Goal: Task Accomplishment & Management: Manage account settings

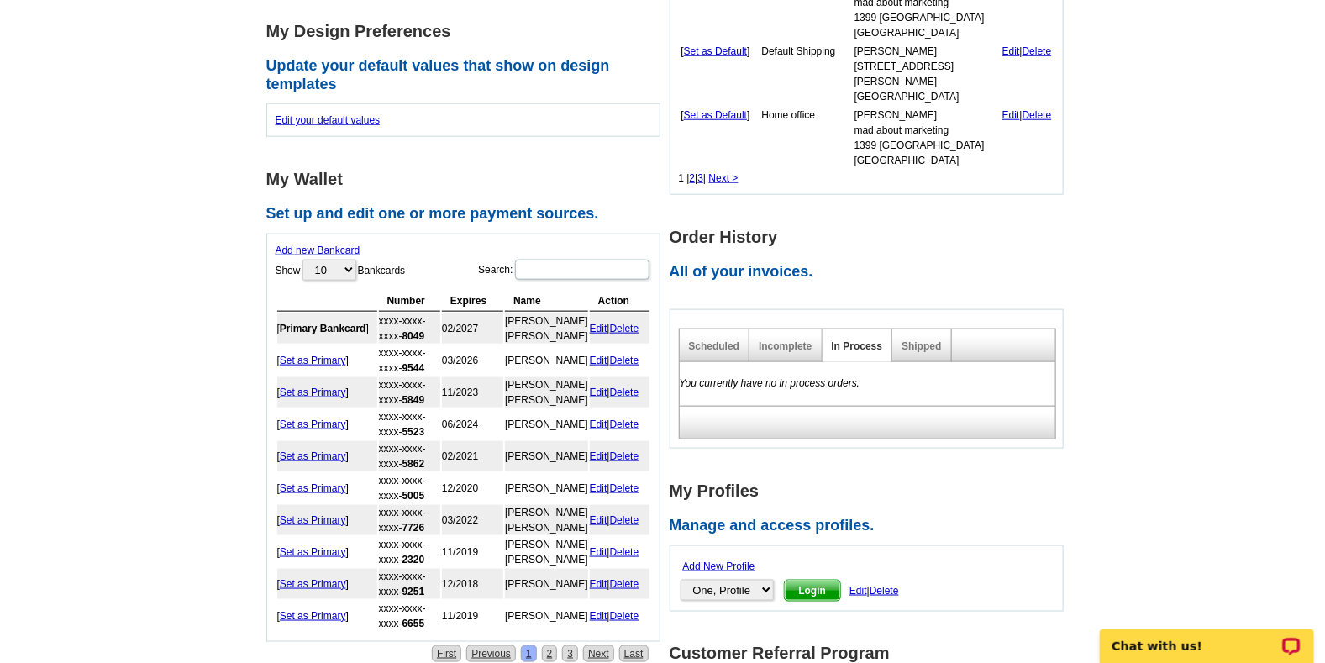
scroll to position [671, 0]
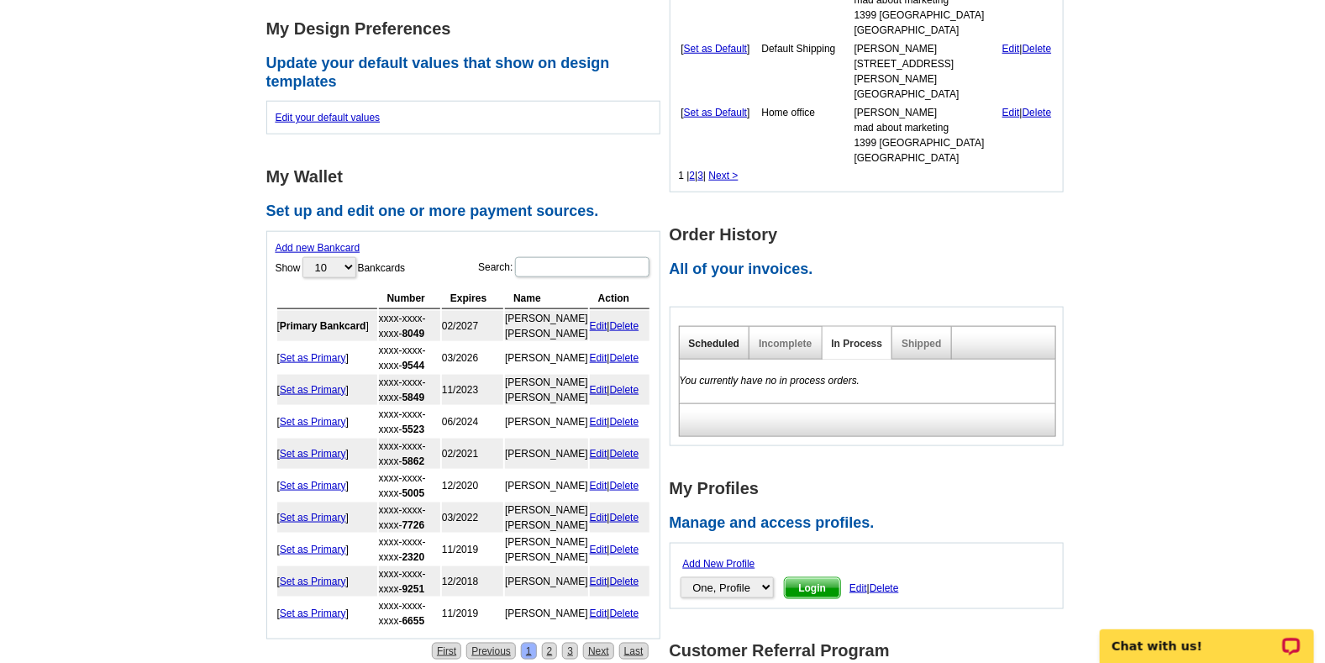
click at [718, 338] on link "Scheduled" at bounding box center [714, 344] width 51 height 12
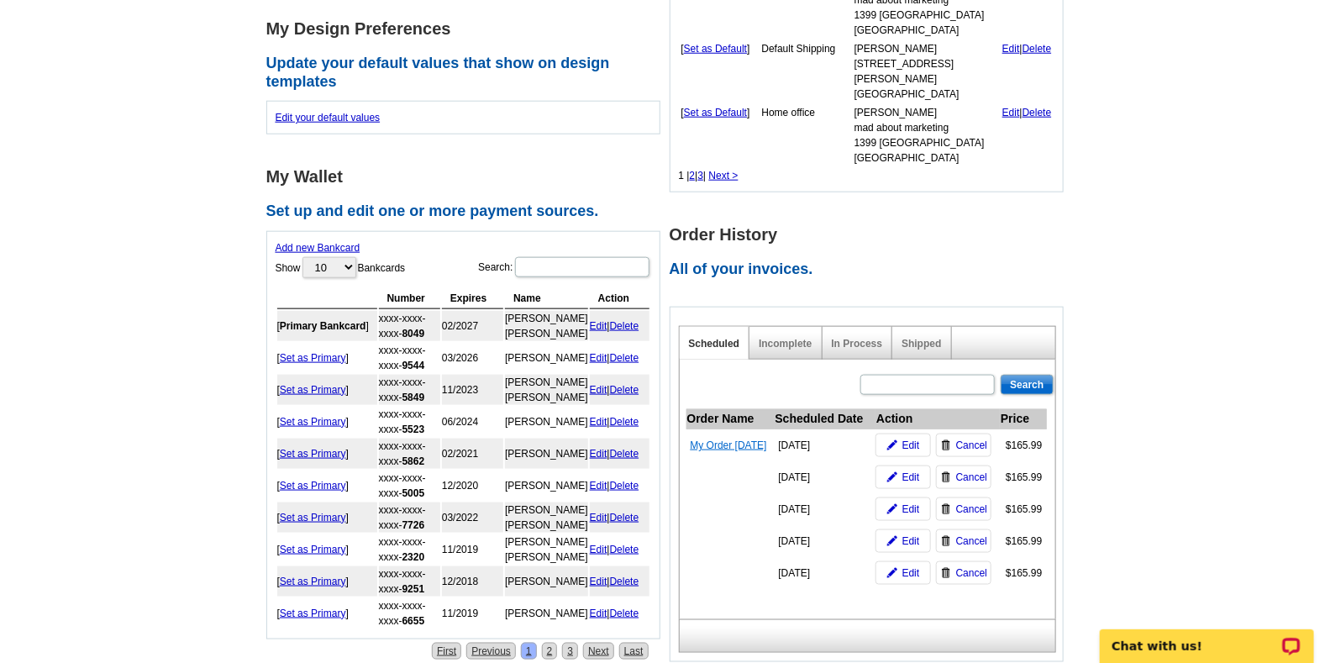
click at [739, 439] on link "My Order [DATE]" at bounding box center [729, 445] width 76 height 12
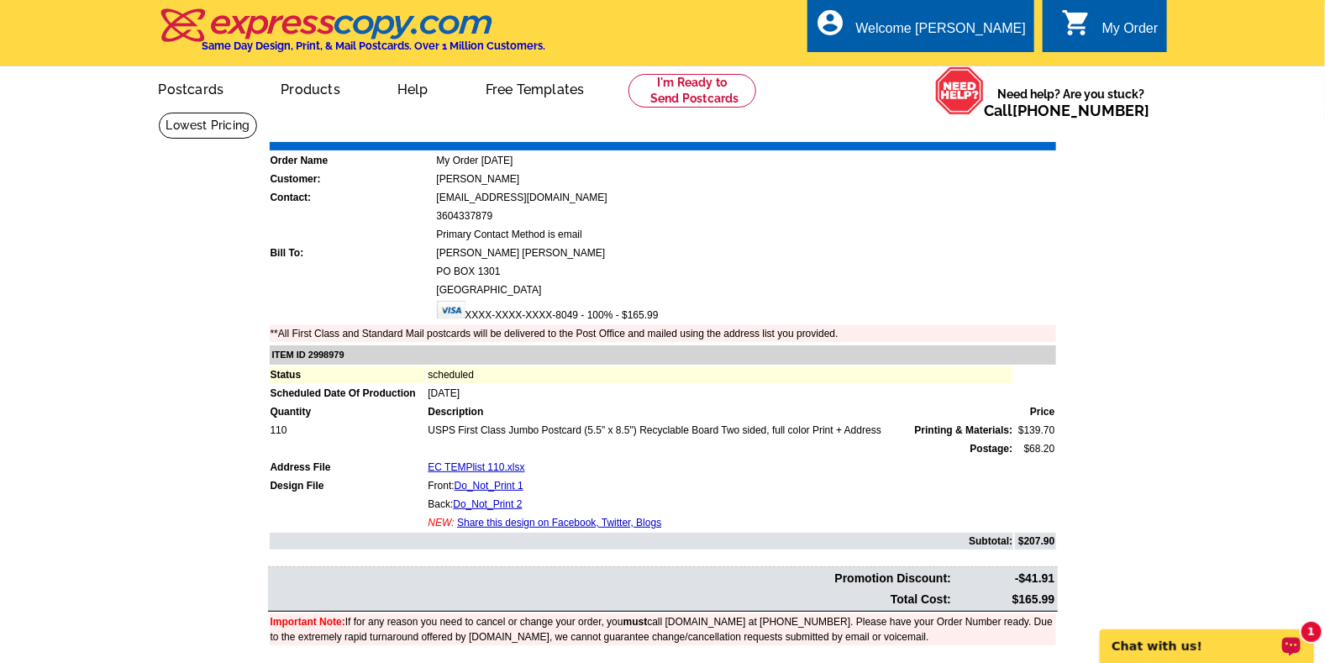
click at [1228, 639] on p "Chat with us!" at bounding box center [1195, 645] width 166 height 13
click at [976, 61] on link "My Account" at bounding box center [984, 64] width 72 height 15
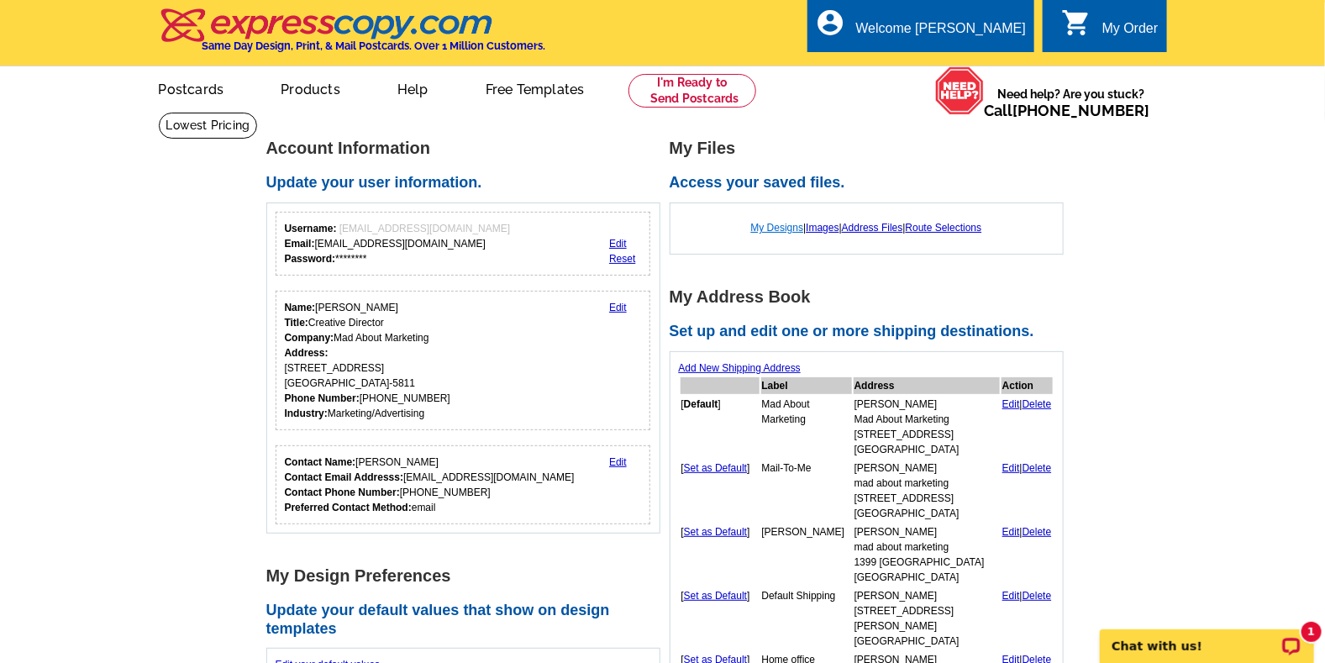
click at [778, 229] on link "My Designs" at bounding box center [777, 228] width 53 height 12
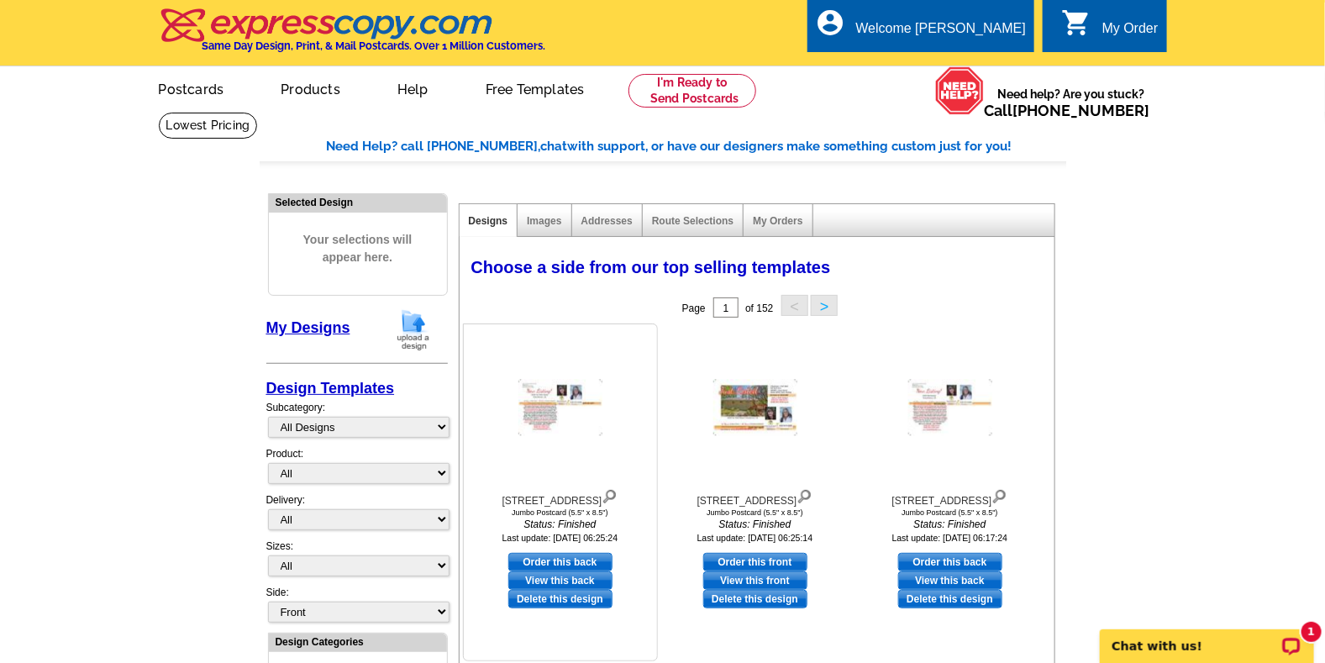
click at [560, 416] on img at bounding box center [560, 408] width 84 height 56
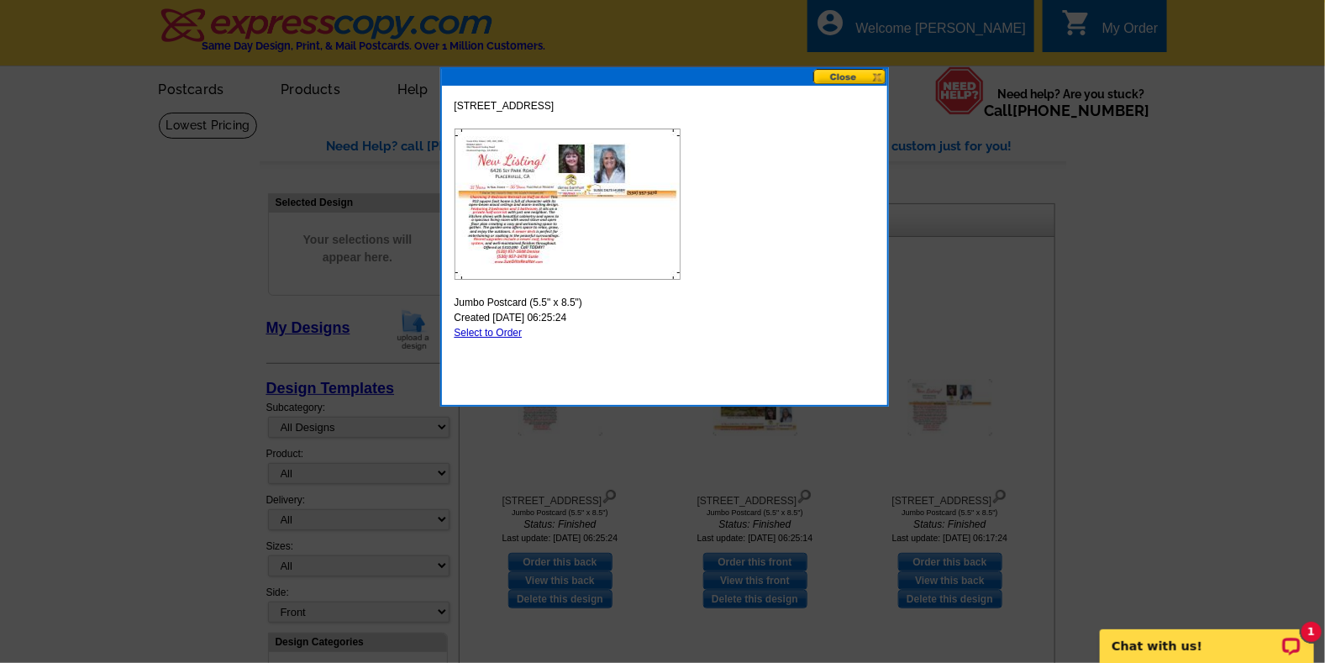
click at [534, 234] on img at bounding box center [568, 204] width 226 height 151
click at [832, 79] on button at bounding box center [850, 77] width 74 height 16
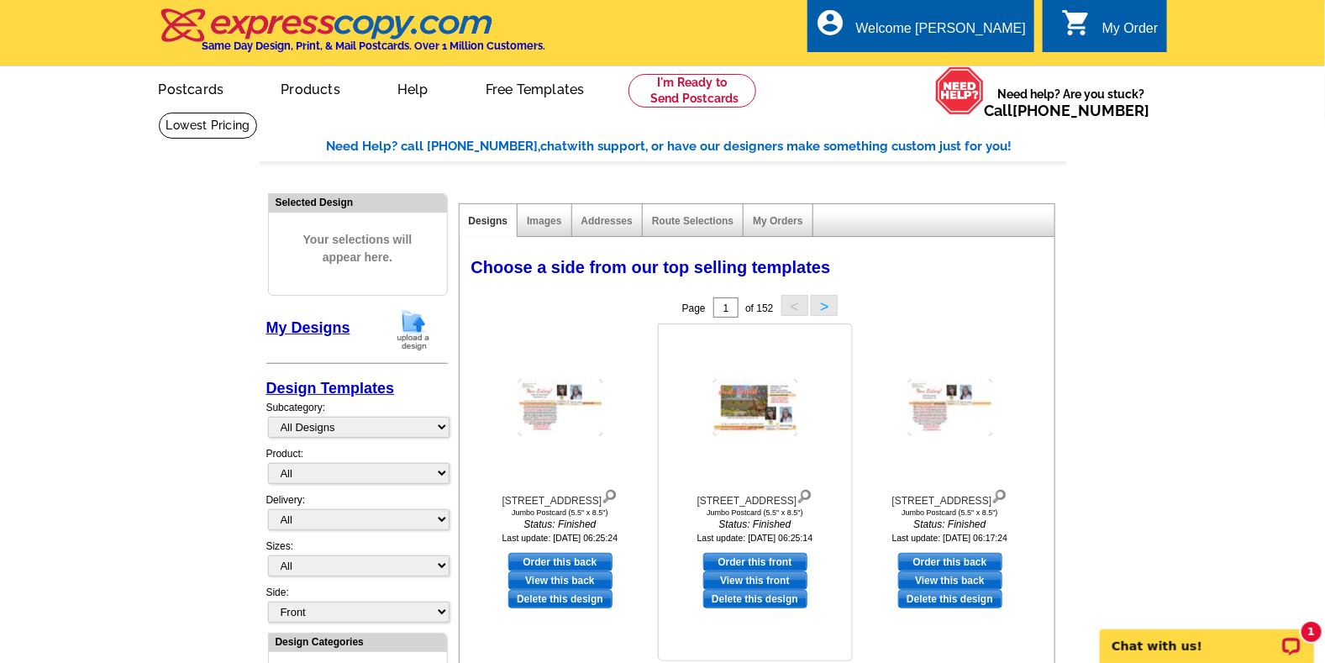
click at [739, 417] on img at bounding box center [755, 408] width 84 height 56
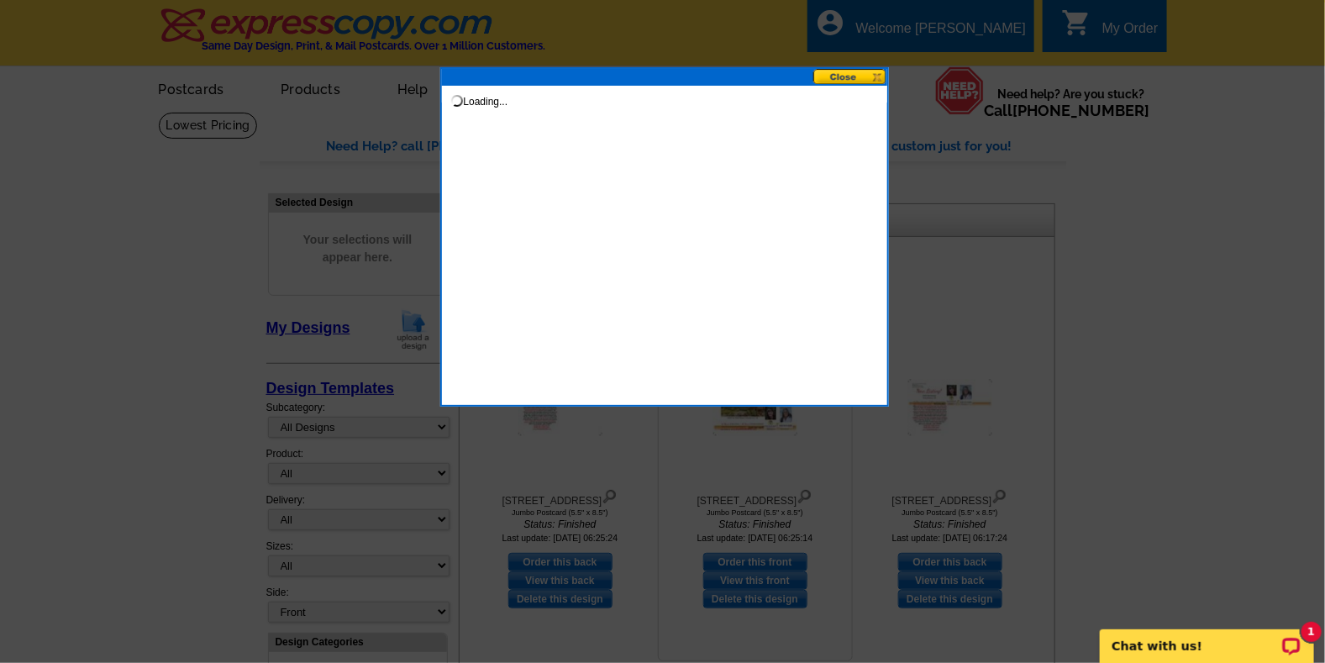
click at [739, 417] on div at bounding box center [662, 331] width 1325 height 663
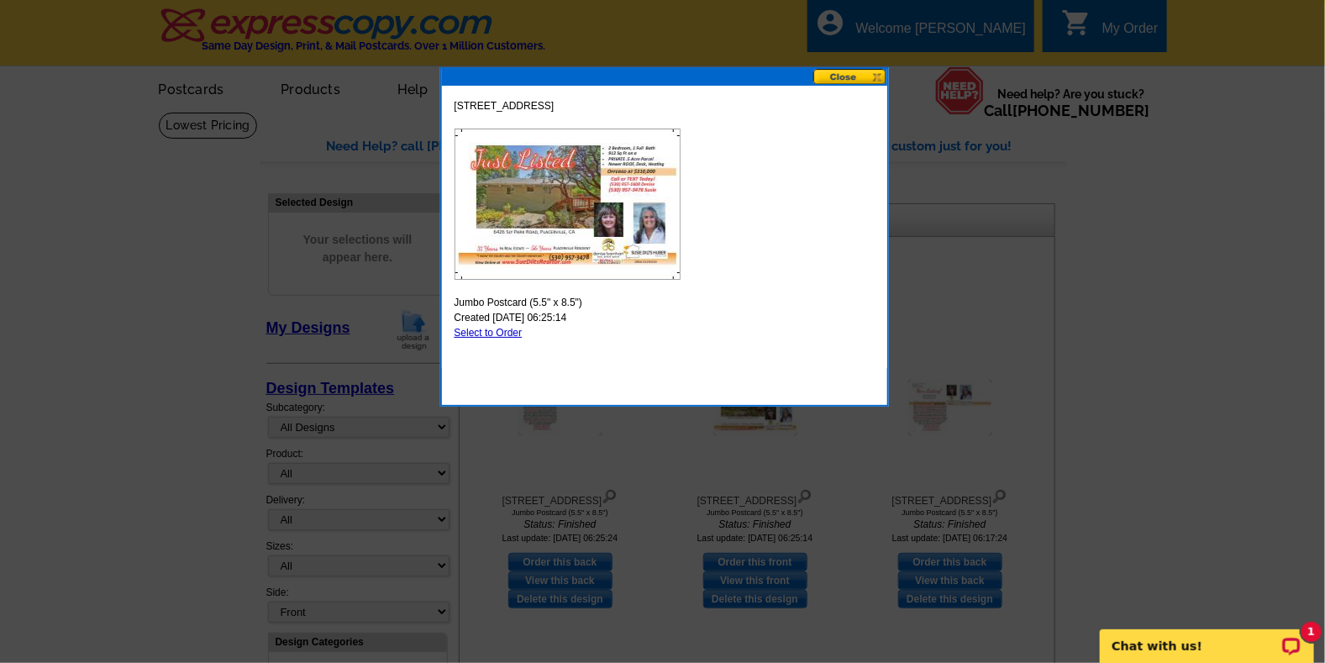
click at [847, 78] on button at bounding box center [850, 77] width 74 height 16
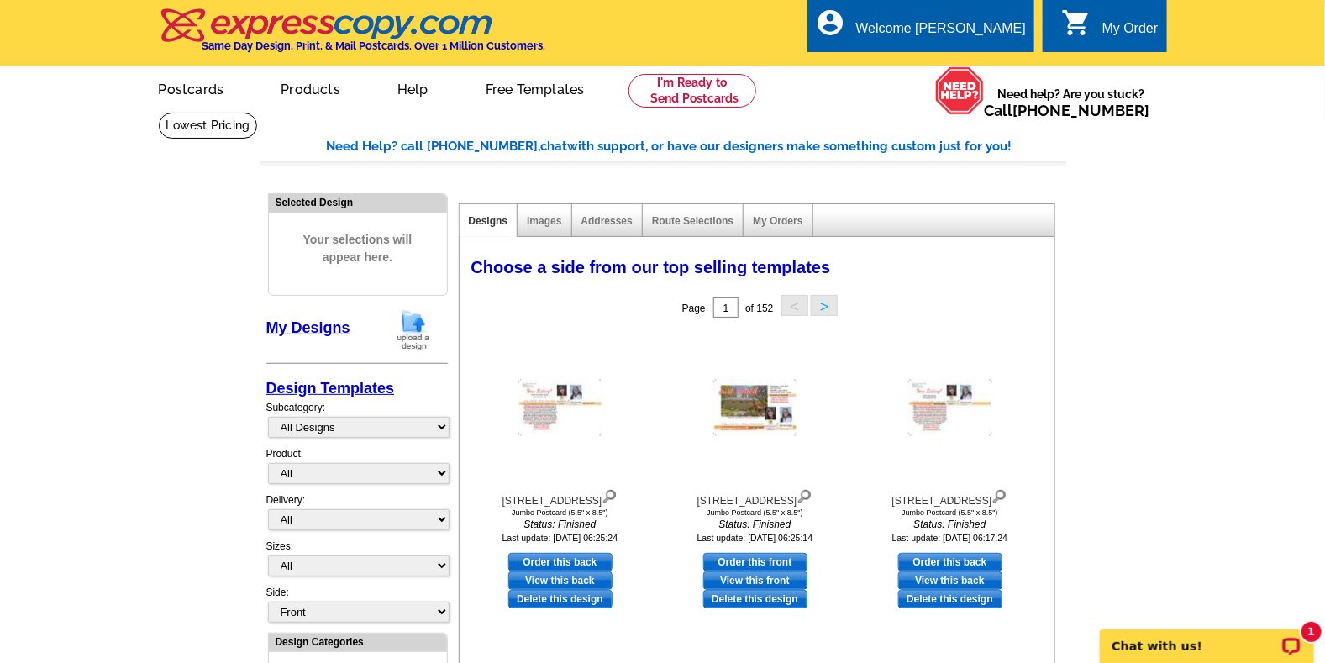
click at [828, 307] on button ">" at bounding box center [824, 305] width 27 height 21
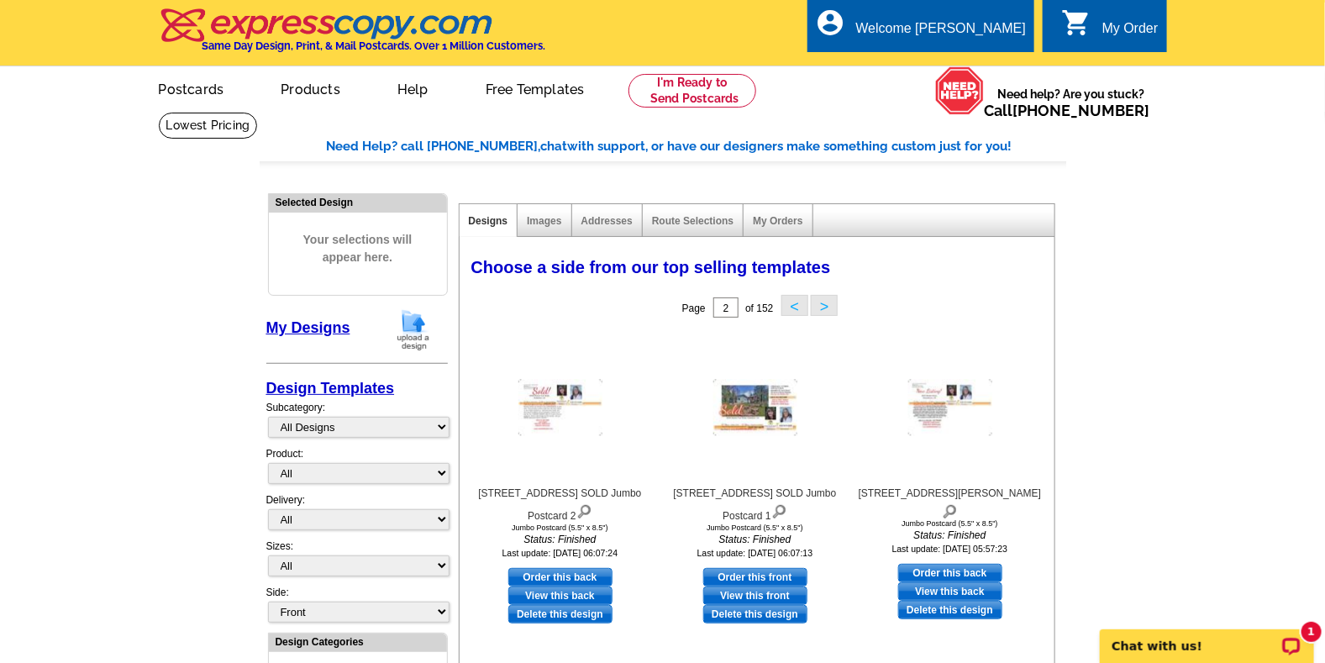
click at [828, 307] on button ">" at bounding box center [824, 305] width 27 height 21
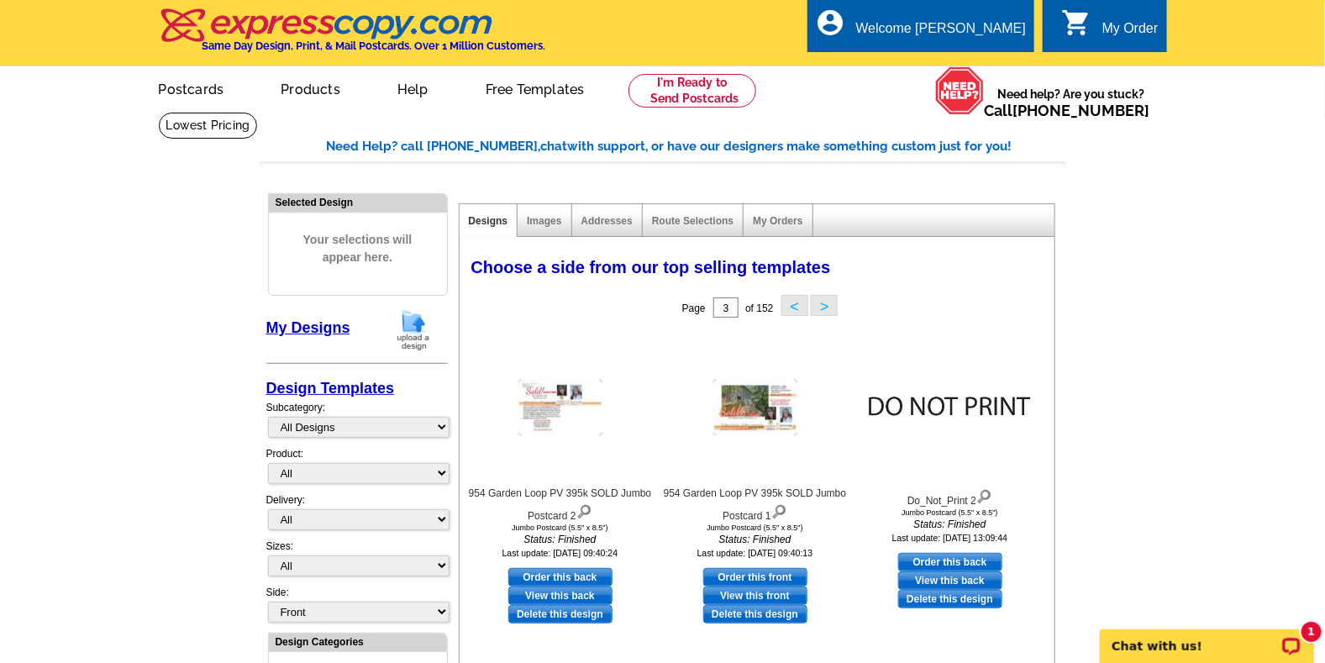
click at [828, 307] on button ">" at bounding box center [824, 305] width 27 height 21
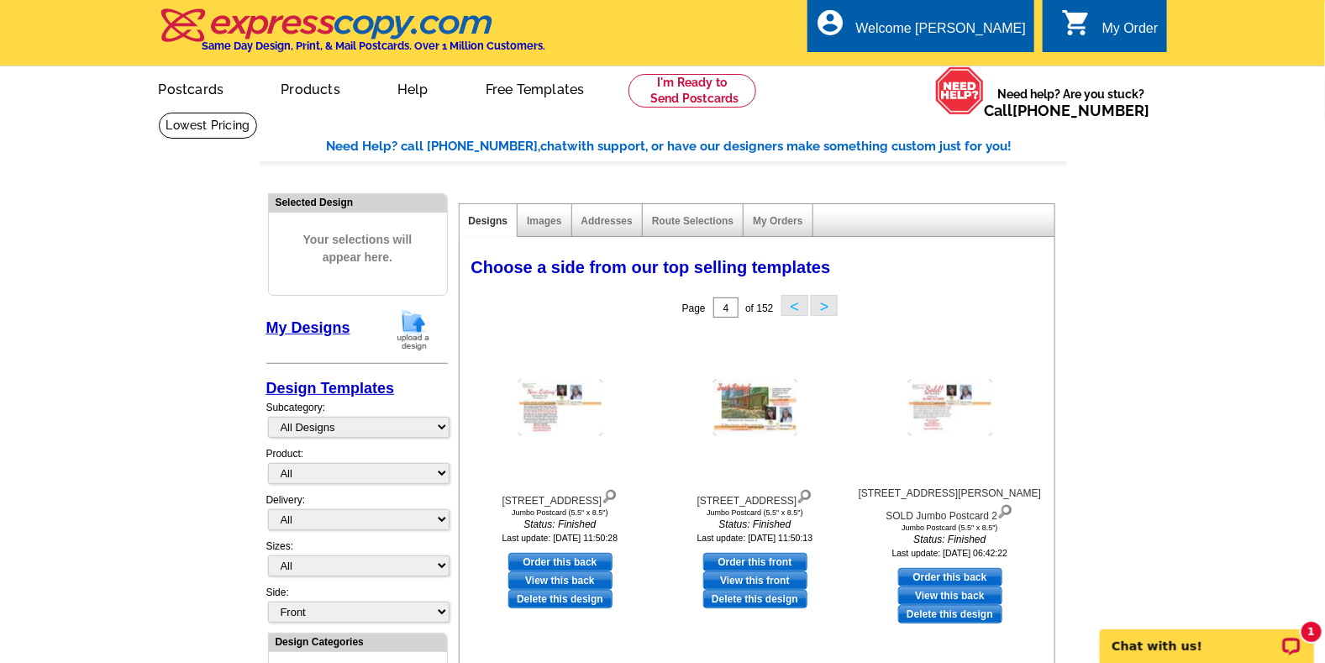
click at [828, 307] on button ">" at bounding box center [824, 305] width 27 height 21
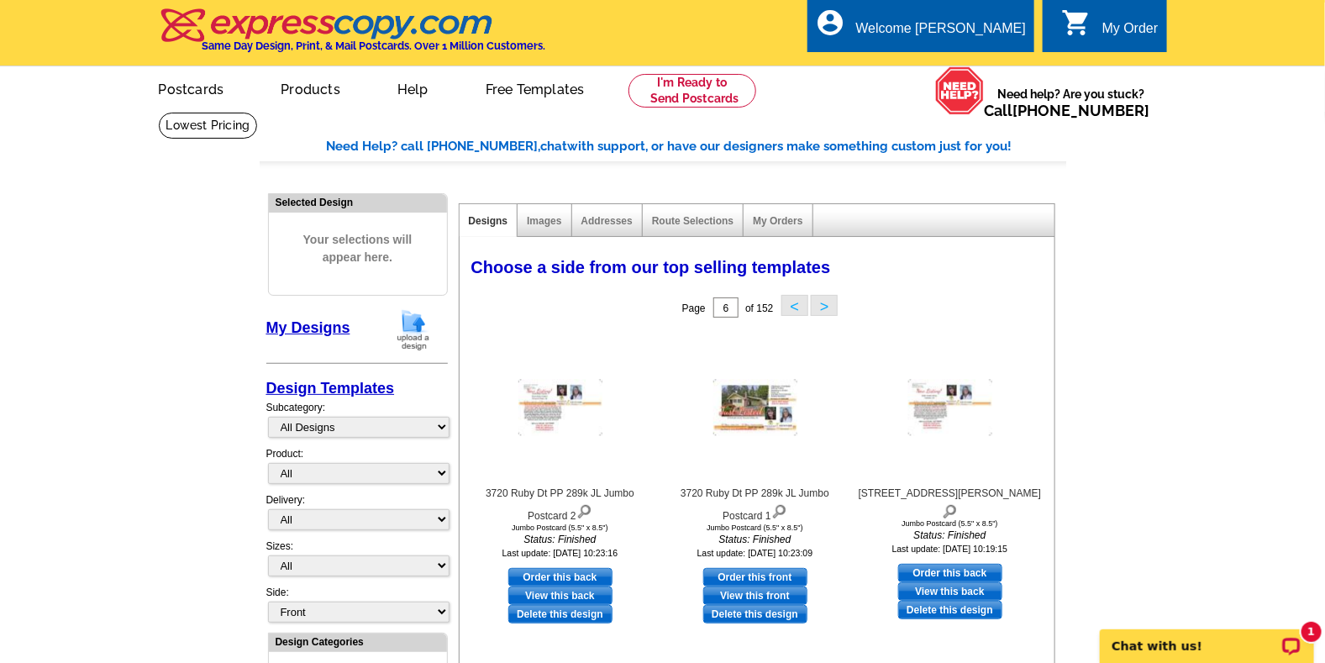
click at [828, 307] on button ">" at bounding box center [824, 305] width 27 height 21
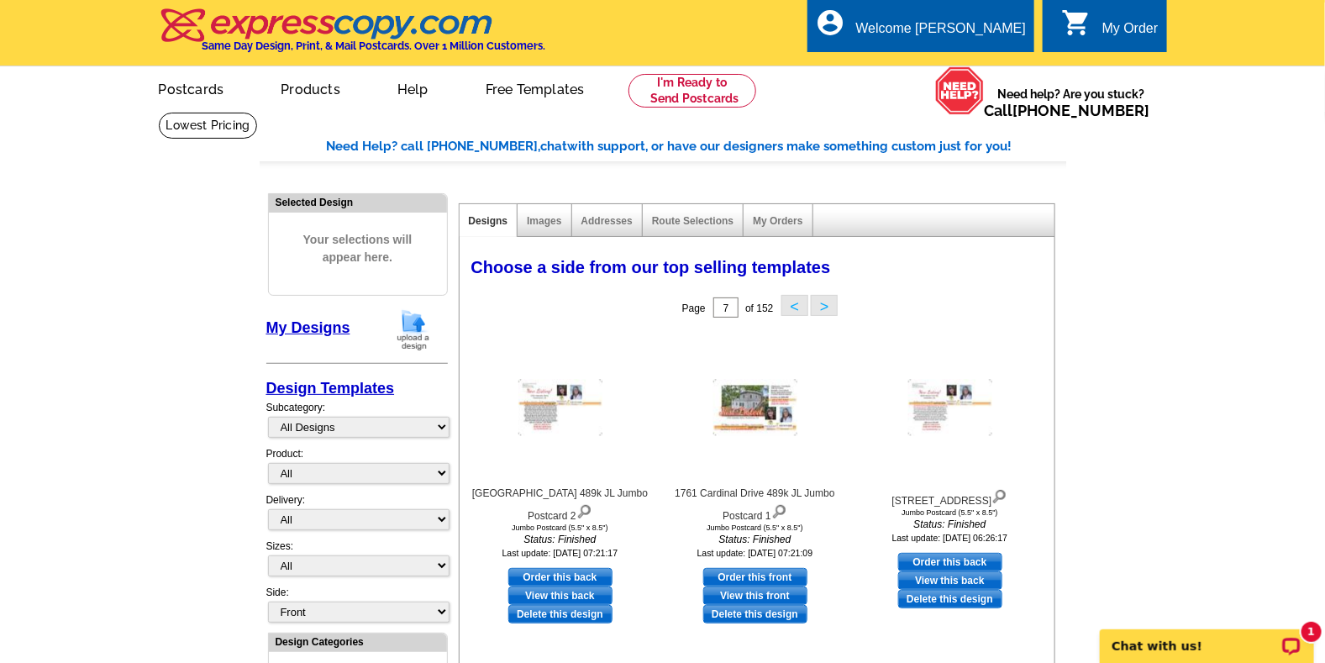
click at [828, 307] on button ">" at bounding box center [824, 305] width 27 height 21
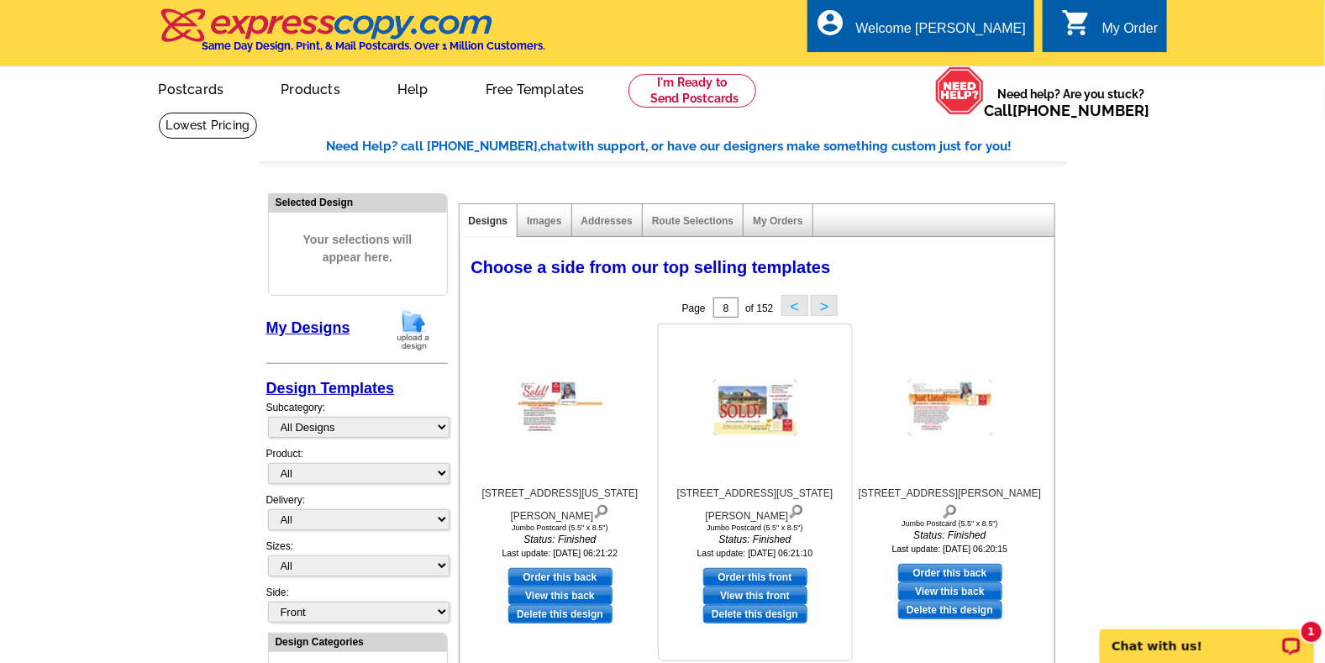
click at [752, 413] on img at bounding box center [755, 408] width 84 height 56
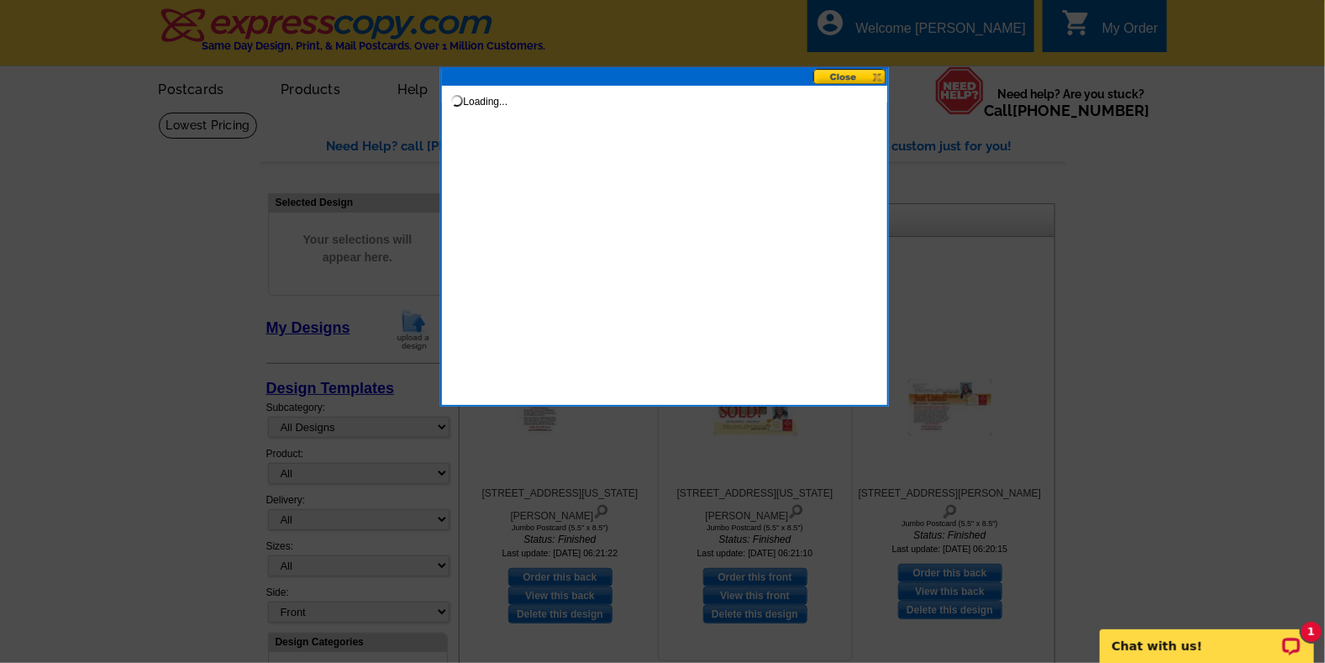
click at [752, 413] on div at bounding box center [662, 331] width 1325 height 663
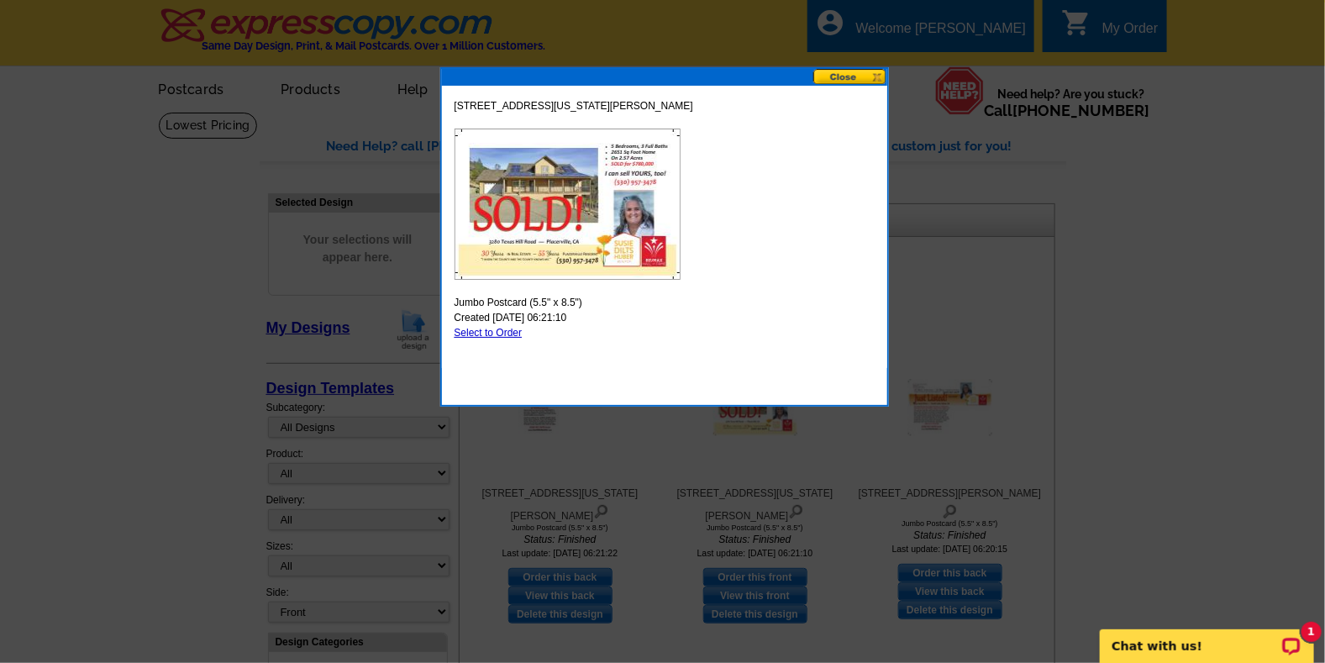
click at [858, 73] on button at bounding box center [850, 77] width 74 height 16
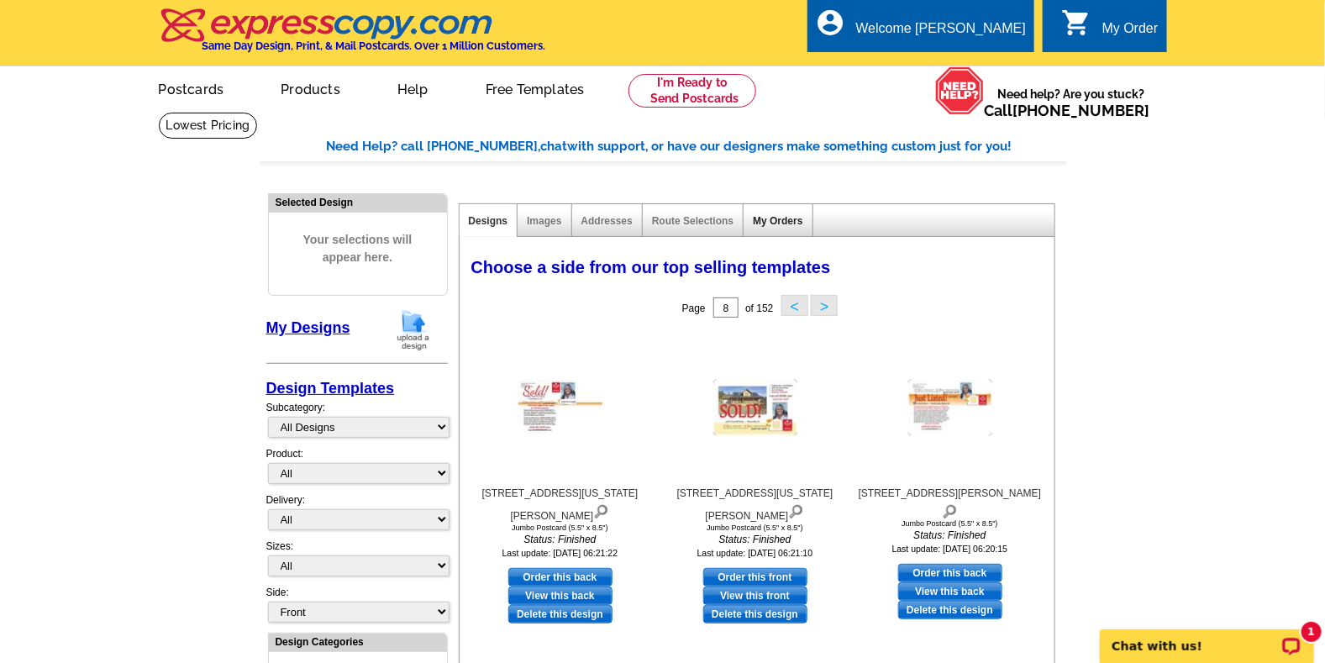
click at [782, 221] on link "My Orders" at bounding box center [778, 221] width 50 height 12
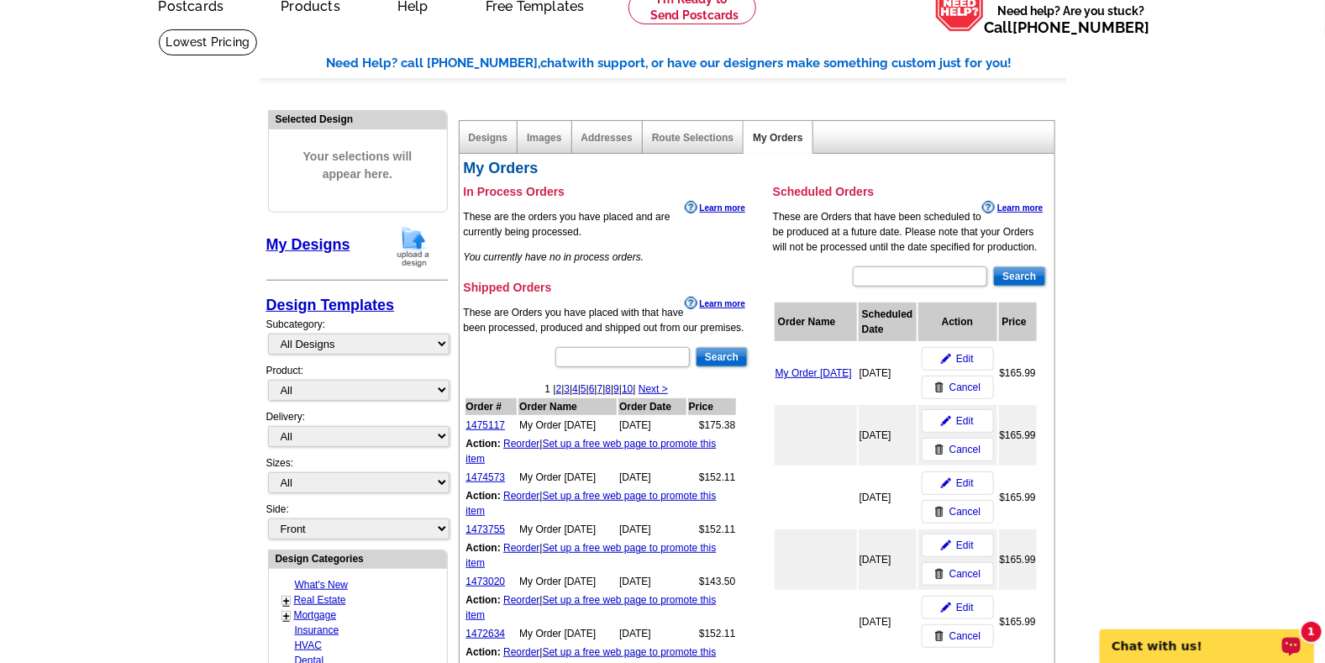
scroll to position [167, 0]
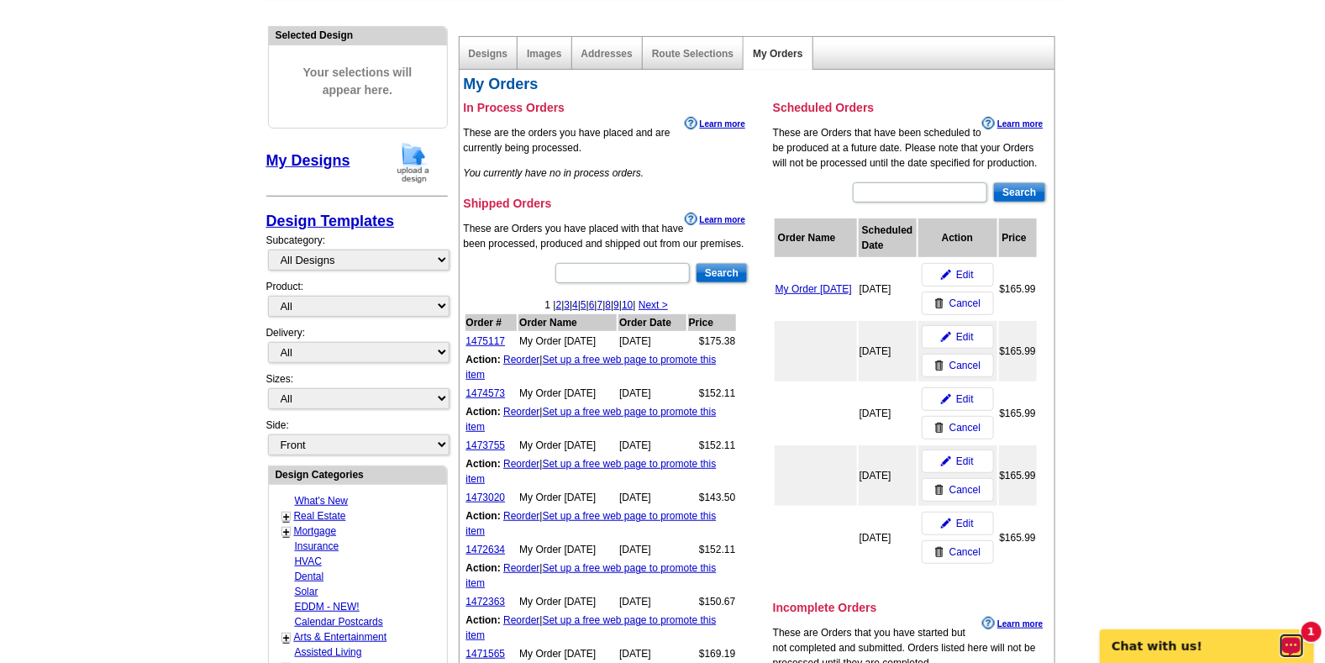
click at [1291, 644] on icon "Open LiveChat chat widget" at bounding box center [1291, 644] width 13 height 8
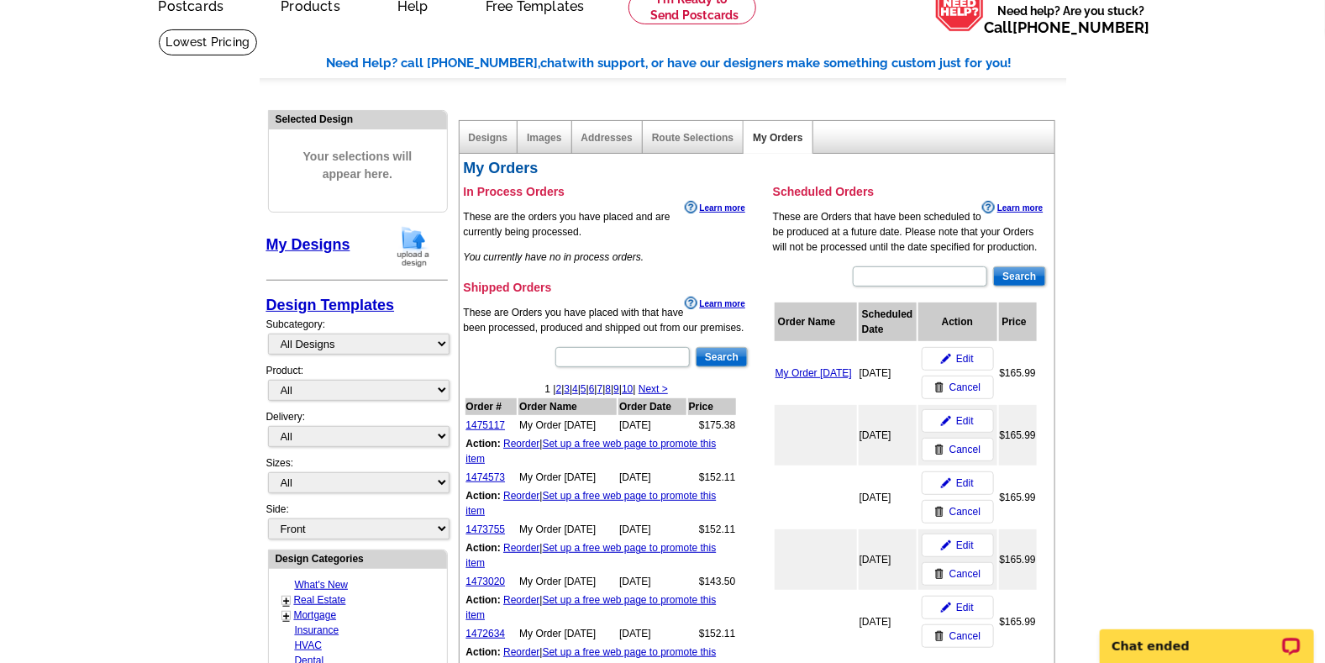
scroll to position [0, 0]
